Goal: Information Seeking & Learning: Find specific page/section

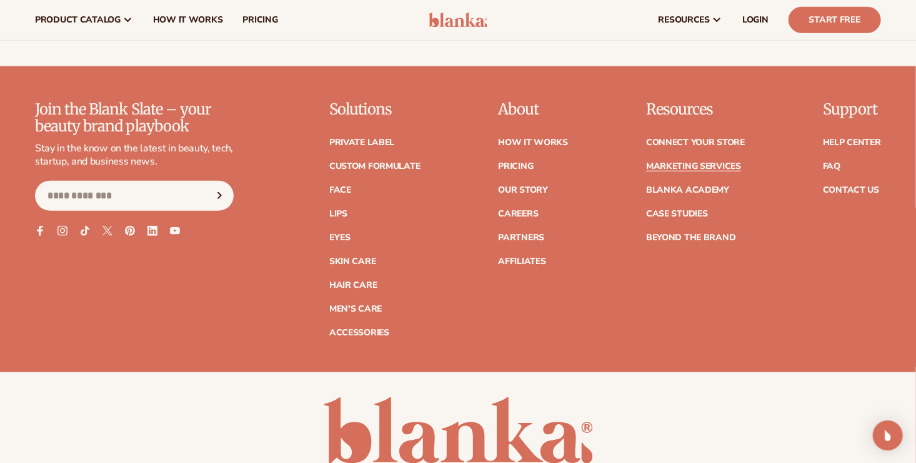
scroll to position [2813, 0]
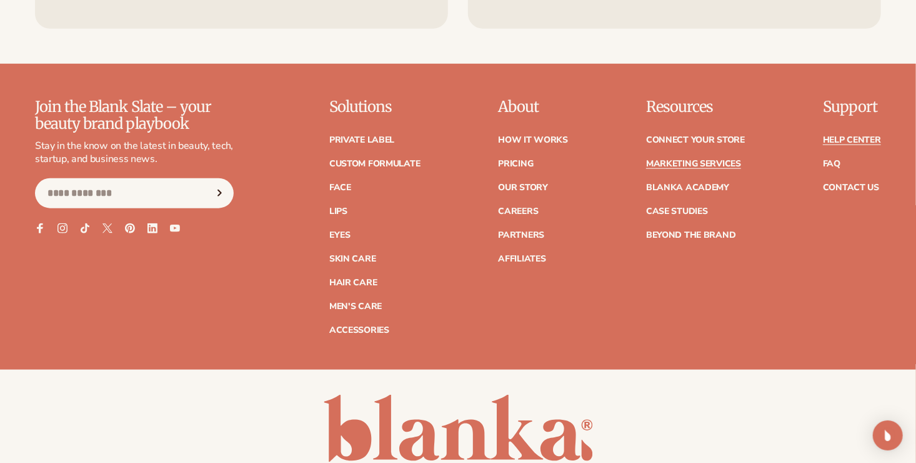
click at [832, 139] on link "Help Center" at bounding box center [852, 140] width 58 height 9
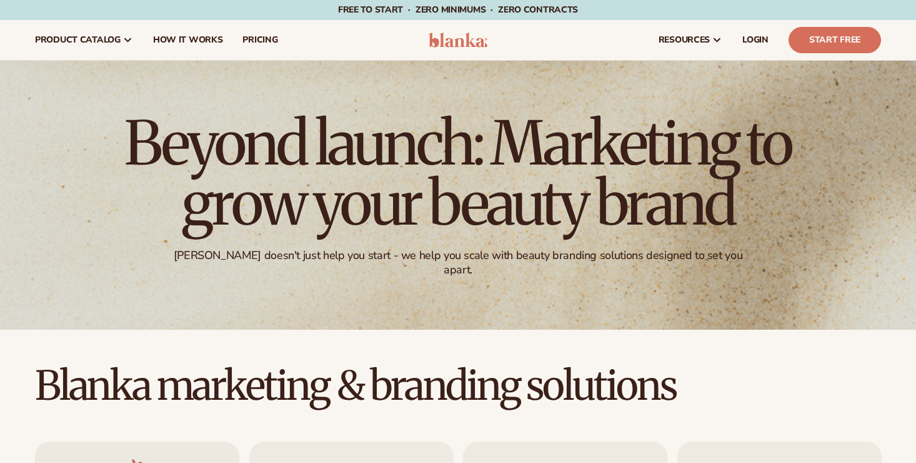
scroll to position [2813, 0]
